Goal: Information Seeking & Learning: Learn about a topic

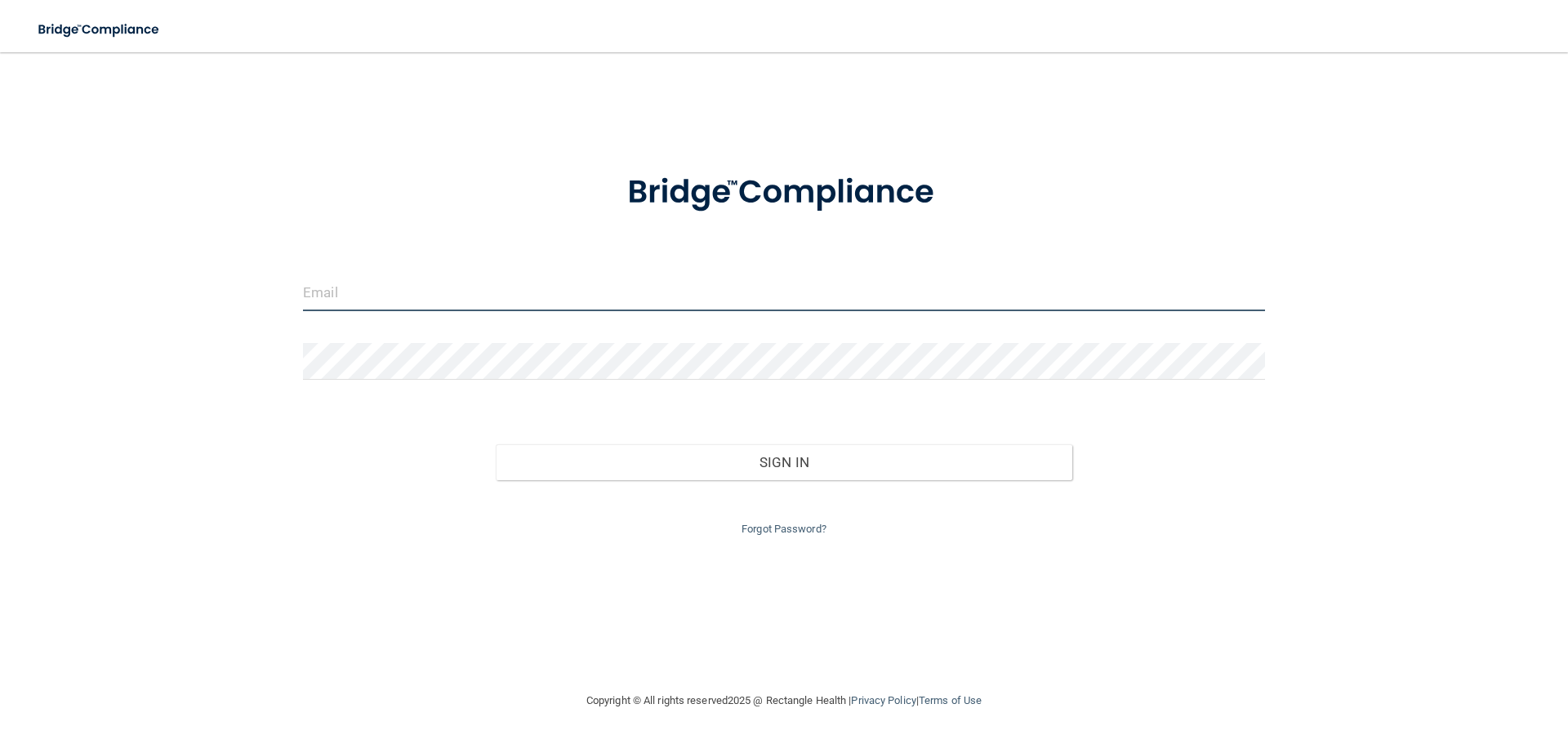
click at [368, 291] on input "email" at bounding box center [784, 292] width 962 height 37
click at [385, 303] on input "email" at bounding box center [784, 292] width 962 height 37
type input "[EMAIL_ADDRESS][DOMAIN_NAME]"
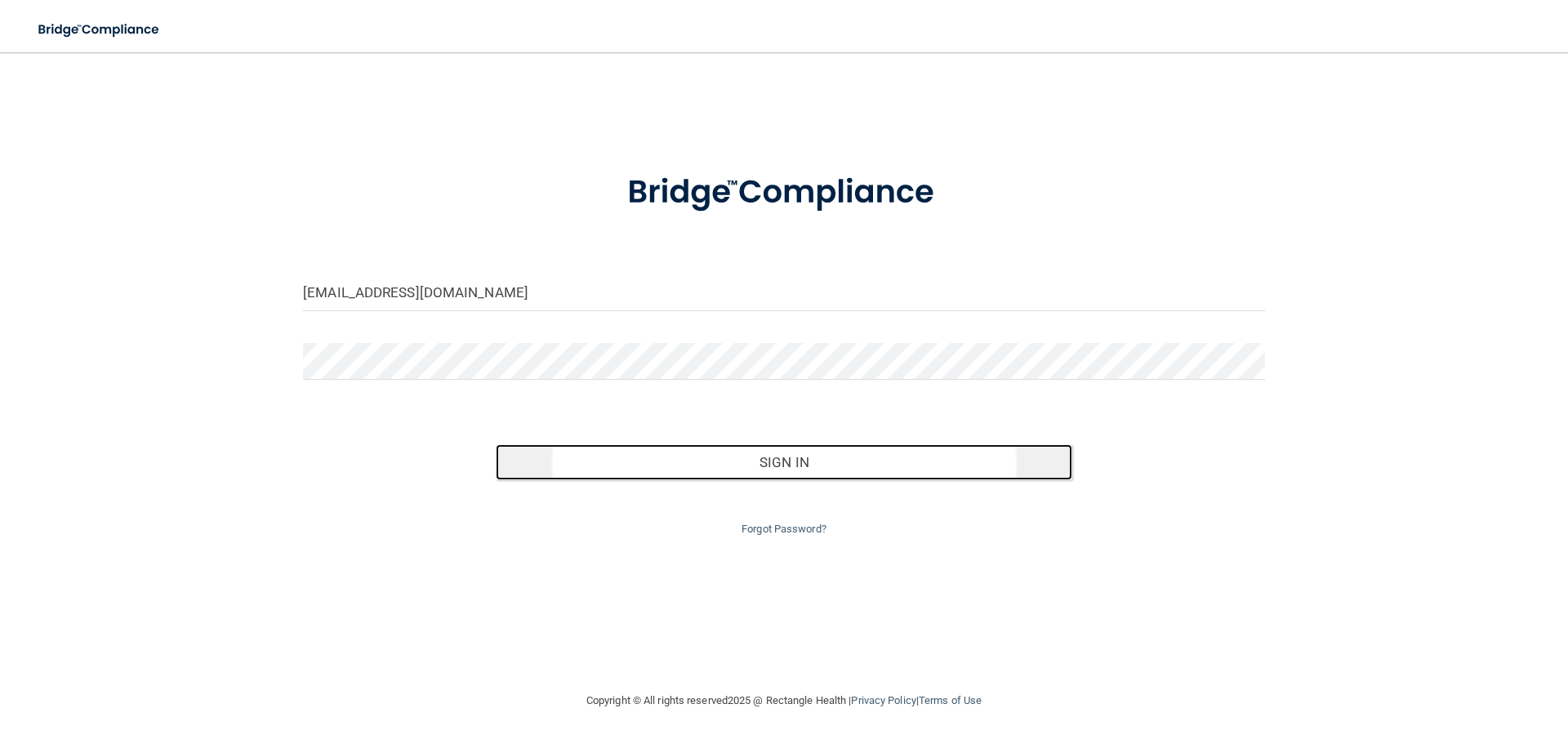
click at [824, 463] on button "Sign In" at bounding box center [784, 463] width 577 height 36
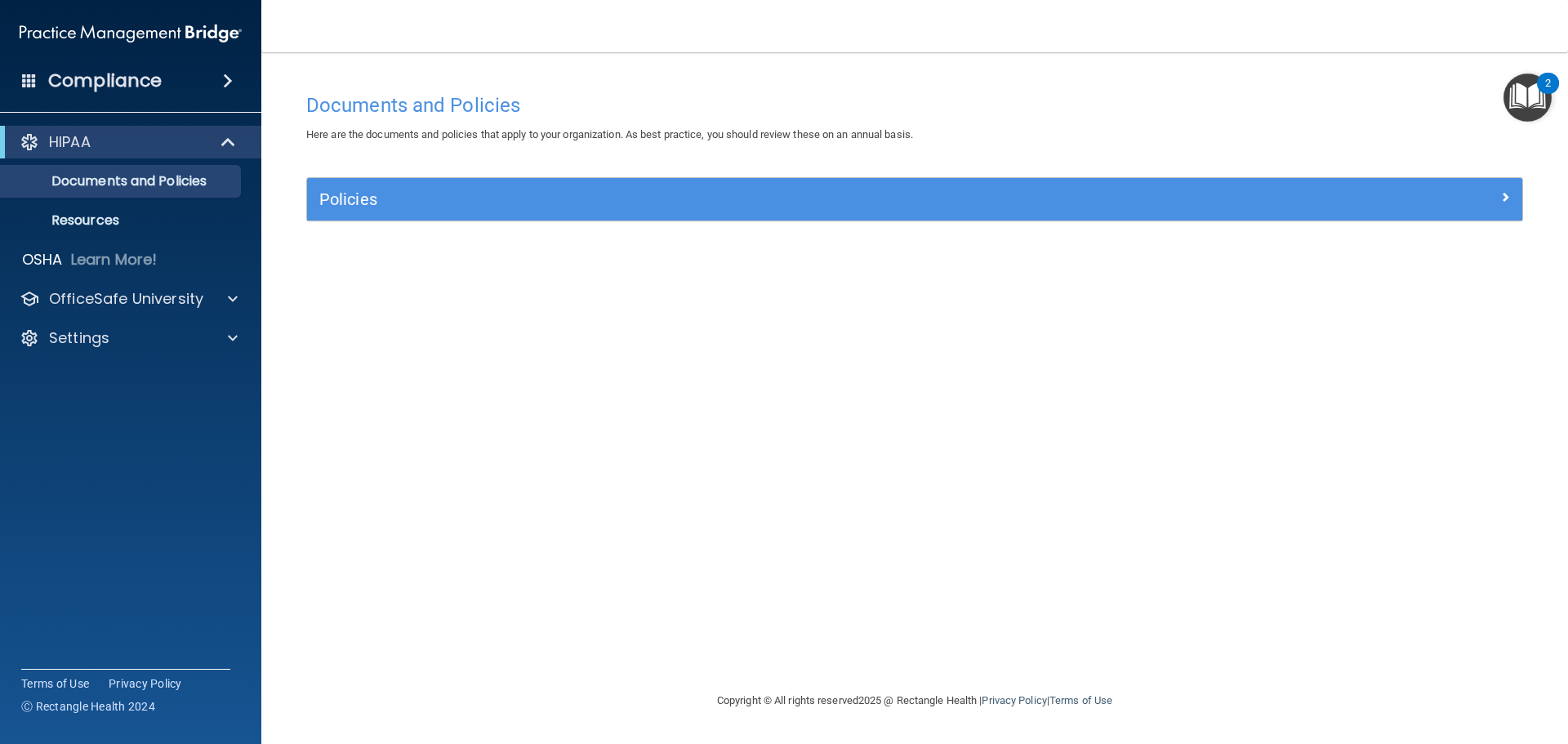
click at [143, 318] on div "HIPAA Documents and Policies Report an Incident Business Associates Emergency P…" at bounding box center [131, 243] width 262 height 248
click at [136, 290] on p "OfficeSafe University" at bounding box center [126, 299] width 154 height 20
click at [121, 333] on p "HIPAA Training" at bounding box center [78, 338] width 134 height 16
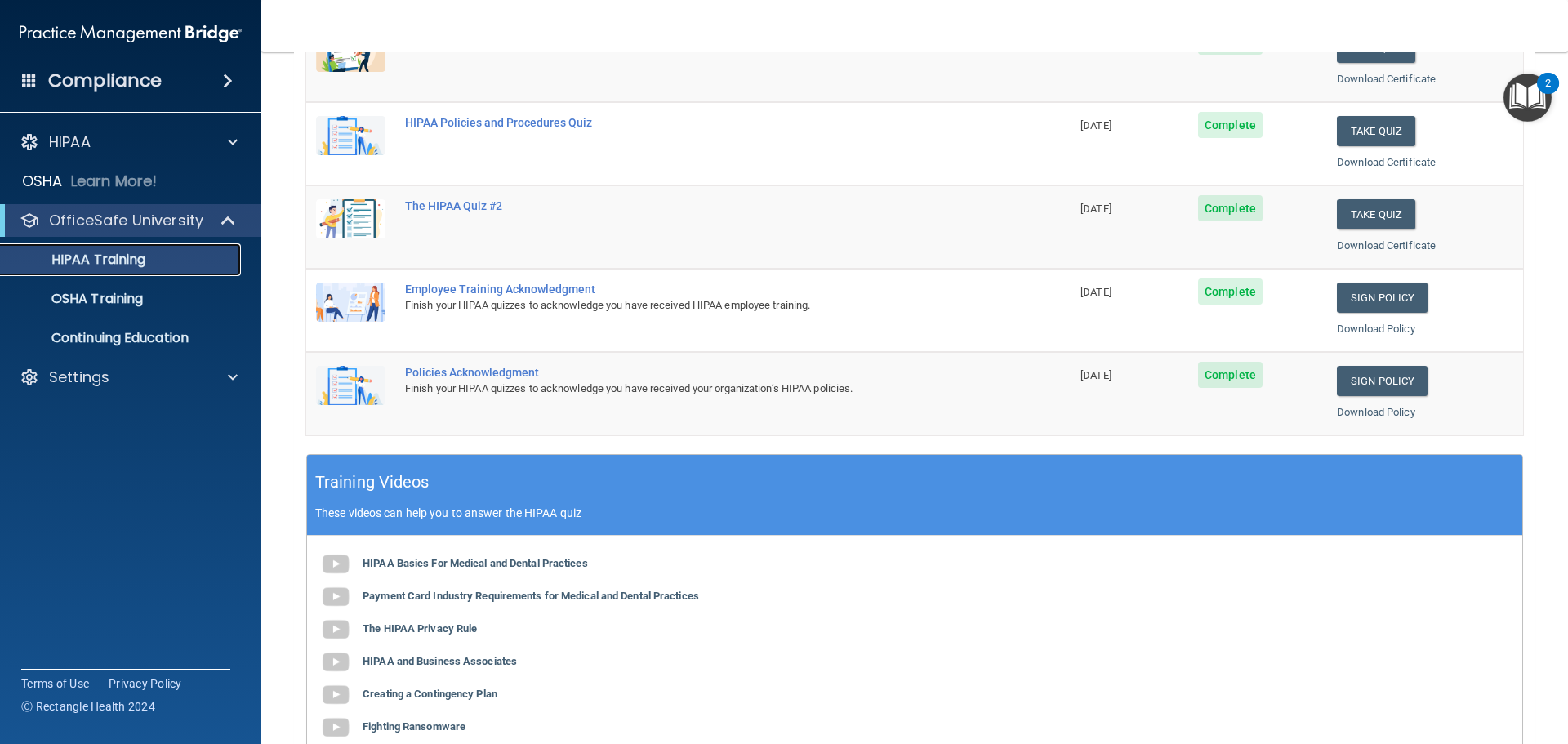
scroll to position [486, 0]
